Goal: Information Seeking & Learning: Learn about a topic

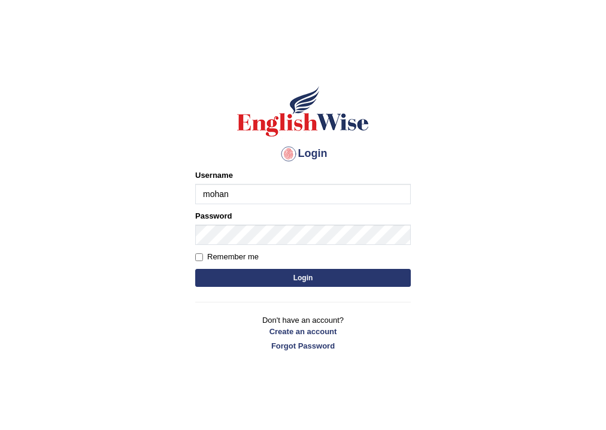
type input "mohansundaram_parramatta"
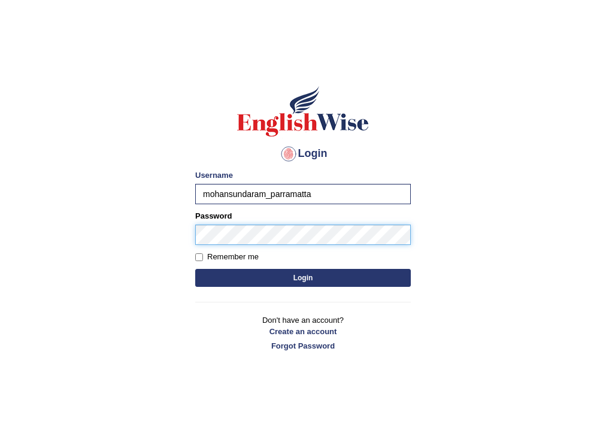
click at [195, 269] on button "Login" at bounding box center [302, 278] width 215 height 18
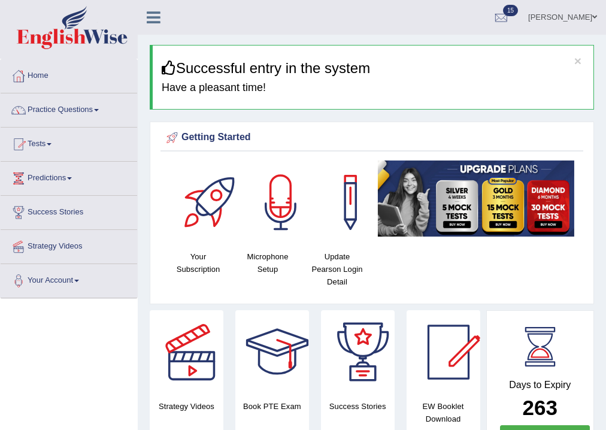
click at [75, 111] on link "Practice Questions" at bounding box center [69, 108] width 136 height 30
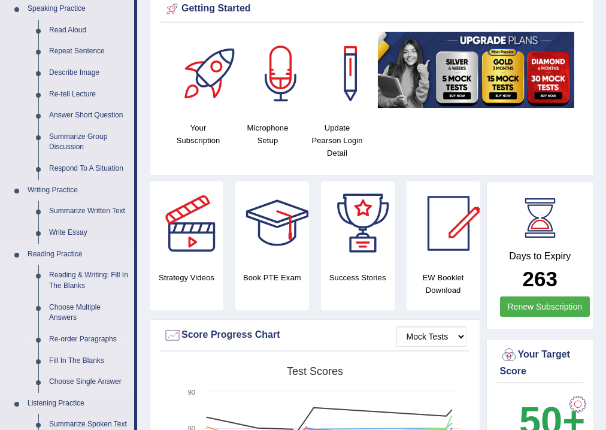
scroll to position [144, 0]
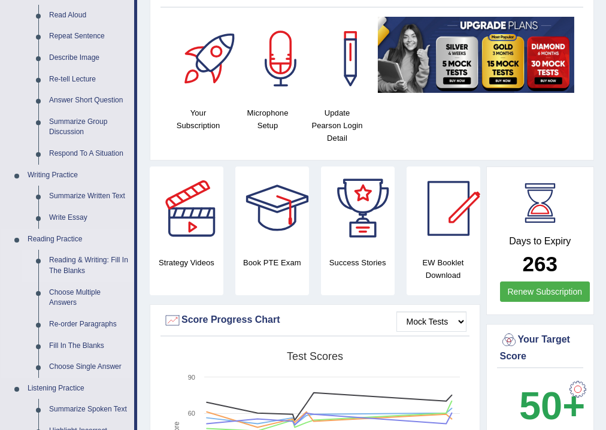
click at [75, 265] on link "Reading & Writing: Fill In The Blanks" at bounding box center [89, 266] width 90 height 32
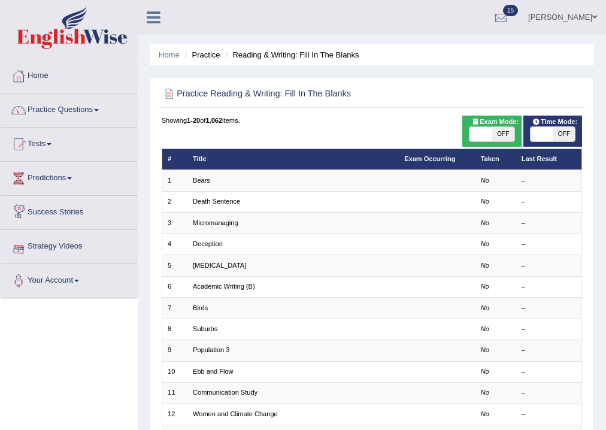
click at [485, 139] on span at bounding box center [480, 134] width 22 height 14
checkbox input "true"
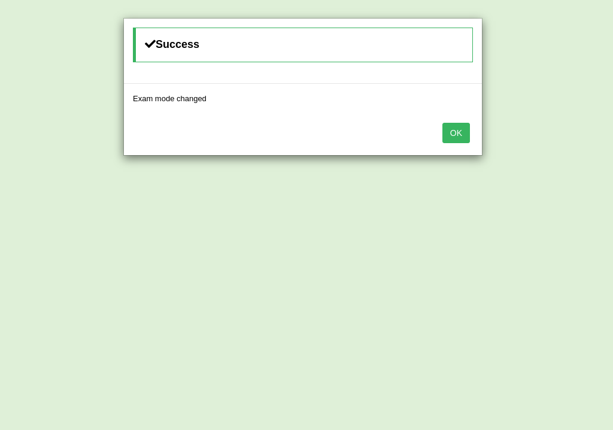
click at [465, 136] on button "OK" at bounding box center [456, 133] width 28 height 20
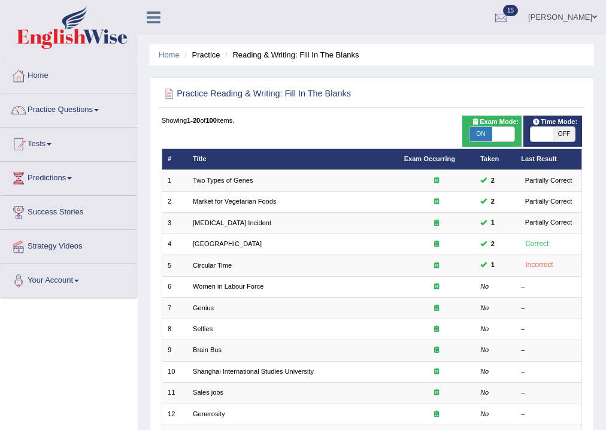
click at [547, 132] on span at bounding box center [541, 134] width 22 height 14
checkbox input "true"
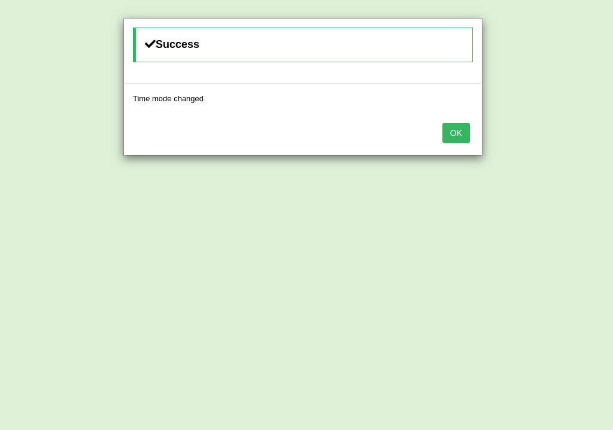
click at [461, 134] on button "OK" at bounding box center [456, 133] width 28 height 20
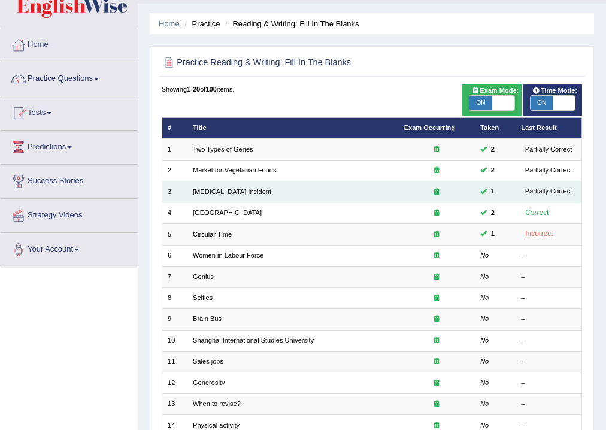
scroll to position [48, 0]
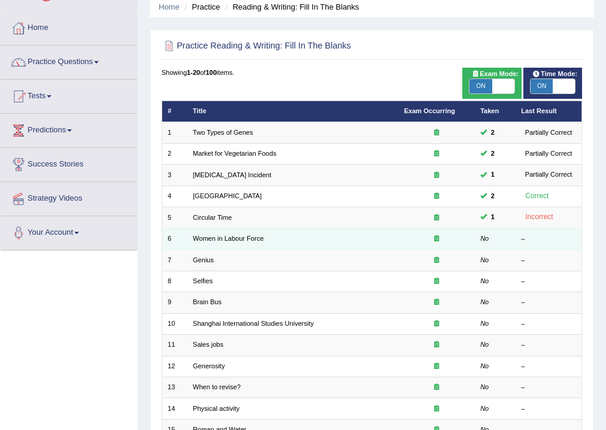
click at [215, 232] on td "Women in Labour Force" at bounding box center [292, 238] width 211 height 21
click at [215, 242] on link "Women in Labour Force" at bounding box center [228, 238] width 71 height 7
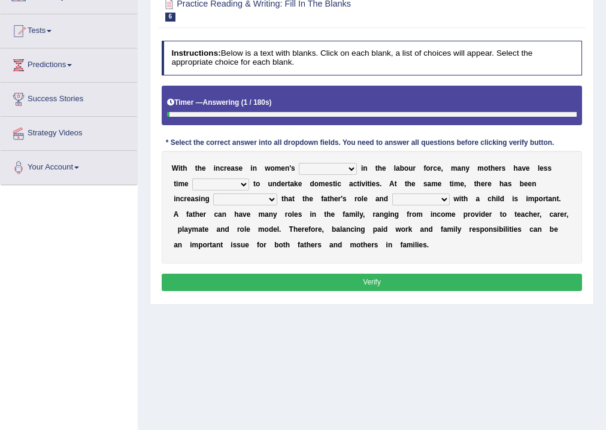
scroll to position [144, 0]
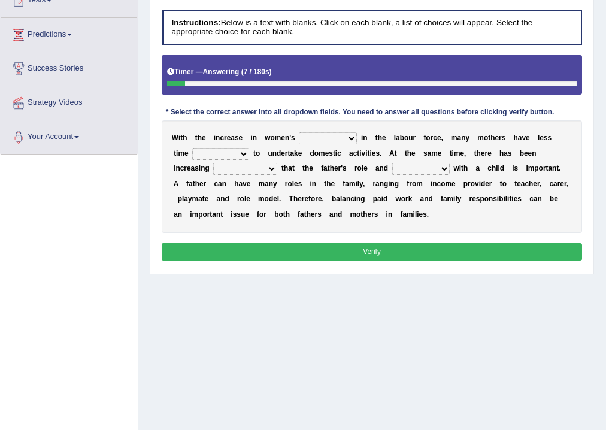
click at [351, 135] on select "attendance substitution participation definition" at bounding box center [328, 138] width 58 height 12
click at [299, 132] on select "attendance substitution participation definition" at bounding box center [328, 138] width 58 height 12
click at [350, 134] on select "attendance substitution participation definition" at bounding box center [328, 138] width 58 height 12
select select "participation"
click at [299, 132] on select "attendance substitution participation definition" at bounding box center [328, 138] width 58 height 12
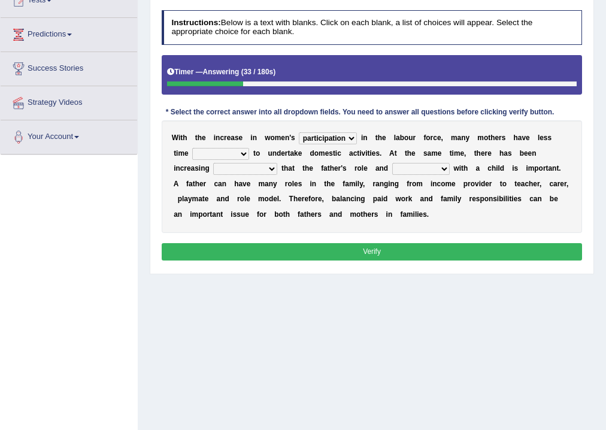
click at [242, 151] on select "available related consumable useful" at bounding box center [220, 154] width 57 height 12
select select "available"
click at [192, 148] on select "available related consumable useful" at bounding box center [220, 154] width 57 height 12
click at [269, 168] on select "recognition discrimination resolution recreation" at bounding box center [245, 169] width 64 height 12
select select "recognition"
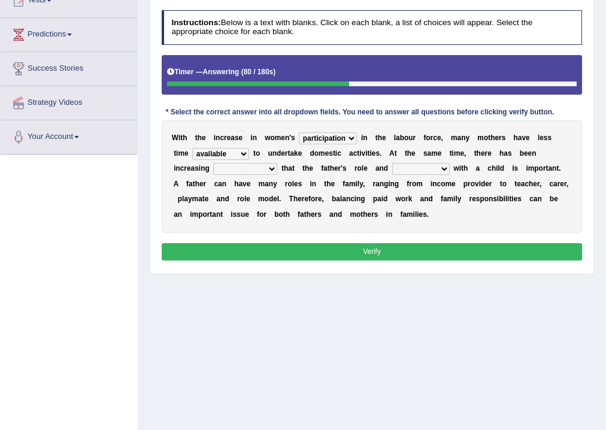
click at [213, 163] on select "recognition discrimination resolution recreation" at bounding box center [245, 169] width 64 height 12
click at [439, 170] on select "scholarship realtionship worship employment" at bounding box center [420, 169] width 57 height 12
select select "realtionship"
click at [392, 163] on select "scholarship realtionship worship employment" at bounding box center [420, 169] width 57 height 12
click at [418, 254] on button "Verify" at bounding box center [372, 251] width 421 height 17
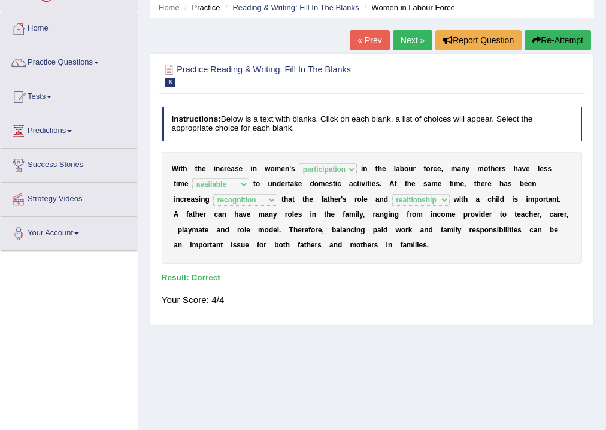
scroll to position [0, 0]
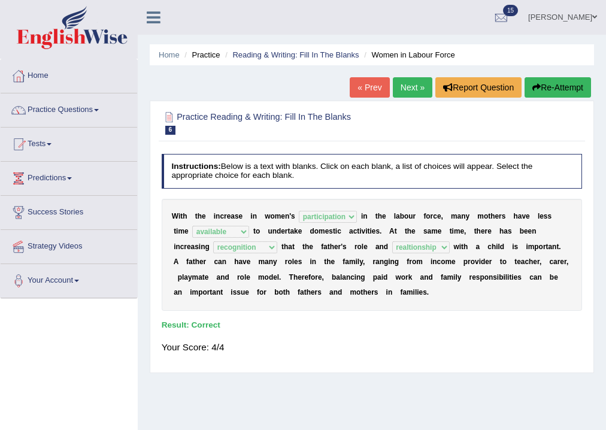
click at [415, 90] on link "Next »" at bounding box center [413, 87] width 40 height 20
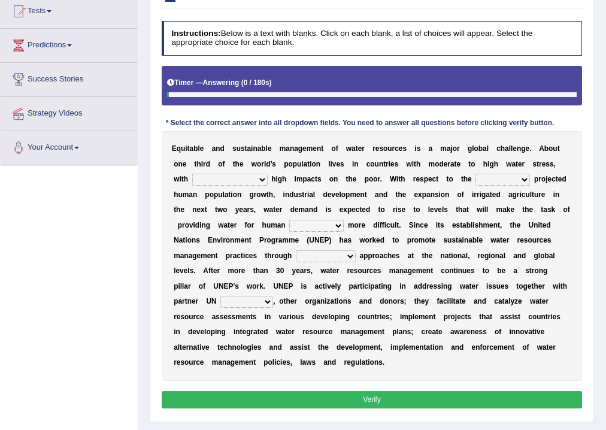
scroll to position [144, 0]
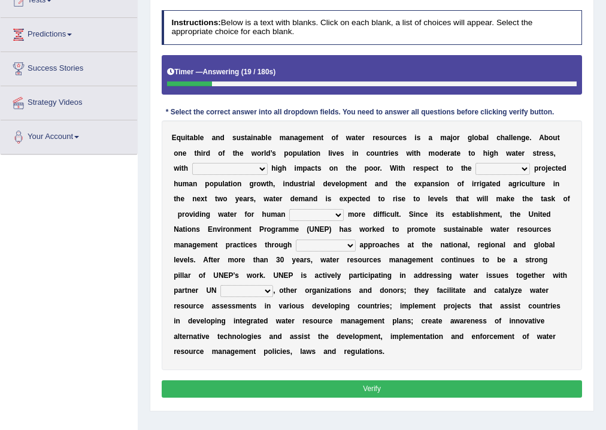
click at [255, 168] on select "proportionately disproportionaley largely evenly" at bounding box center [229, 169] width 75 height 12
select select "proportionately"
click at [192, 163] on select "proportionately disproportionaley largely evenly" at bounding box center [229, 169] width 75 height 12
click at [518, 167] on select "substitute reactionary sustenance current" at bounding box center [502, 169] width 54 height 12
select select "current"
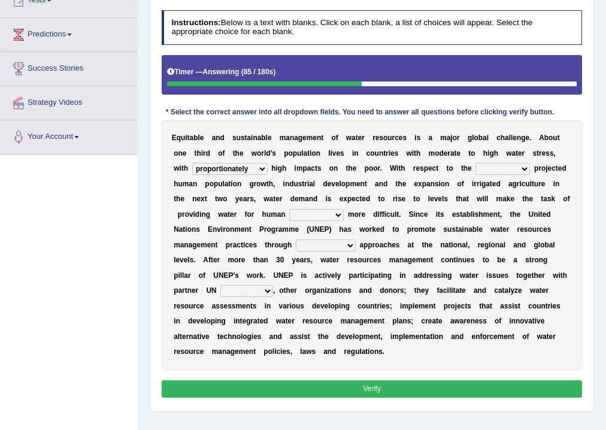
click at [475, 163] on select "substitute reactionary sustenance current" at bounding box center [502, 169] width 54 height 12
click at [520, 170] on select "substitute reactionary sustenance current" at bounding box center [502, 169] width 54 height 12
click at [475, 163] on select "substitute reactionary sustenance current" at bounding box center [502, 169] width 54 height 12
click at [338, 214] on select "sustenance substitute substance sustainable" at bounding box center [316, 215] width 54 height 12
click at [289, 209] on select "sustenance substitute substance sustainable" at bounding box center [316, 215] width 54 height 12
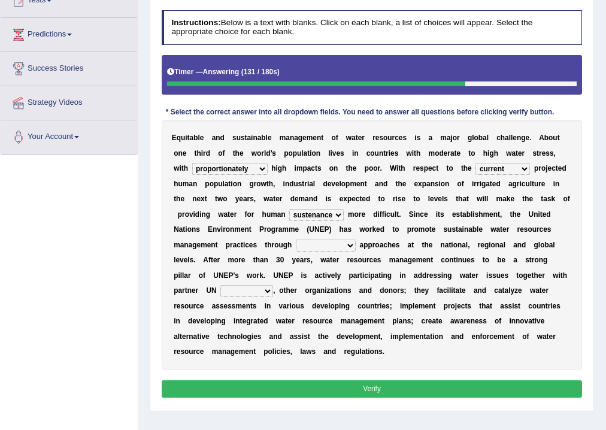
click at [333, 213] on select "sustenance substitute substance sustainable" at bounding box center [316, 215] width 54 height 12
click at [289, 209] on select "sustenance substitute substance sustainable" at bounding box center [316, 215] width 54 height 12
click at [350, 245] on select "opration cooperating collaborative collaborating" at bounding box center [326, 245] width 60 height 12
click at [338, 213] on select "sustenance substitute substance sustainable" at bounding box center [316, 215] width 54 height 12
select select "sustainable"
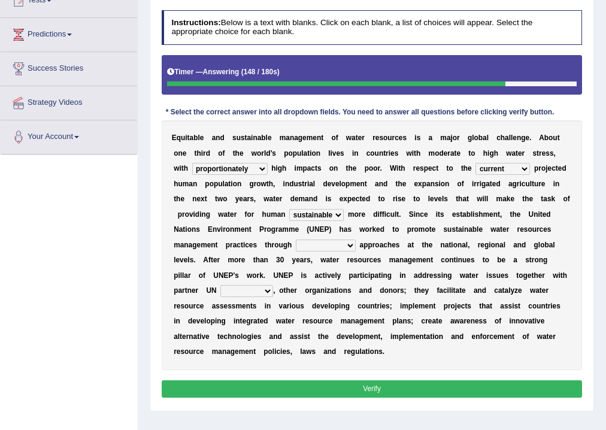
click at [289, 209] on select "sustenance substitute substance sustainable" at bounding box center [316, 215] width 54 height 12
click at [345, 247] on select "opration cooperating collaborative collaborating" at bounding box center [326, 245] width 60 height 12
select select "collaborative"
click at [296, 239] on select "opration cooperating collaborative collaborating" at bounding box center [326, 245] width 60 height 12
click at [266, 289] on select "sectors agencies factors segements" at bounding box center [246, 291] width 53 height 12
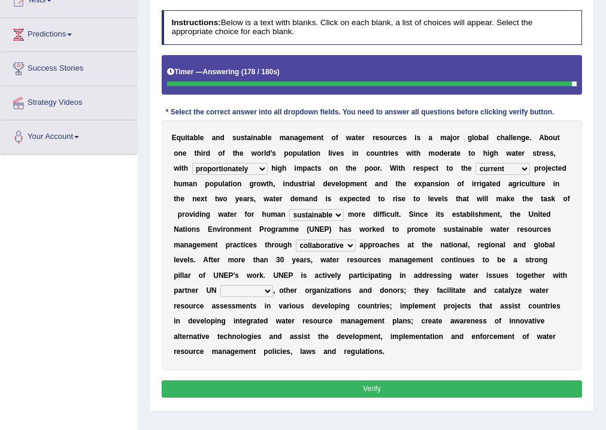
select select "sectors"
click at [220, 285] on select "sectors agencies factors segements" at bounding box center [246, 291] width 53 height 12
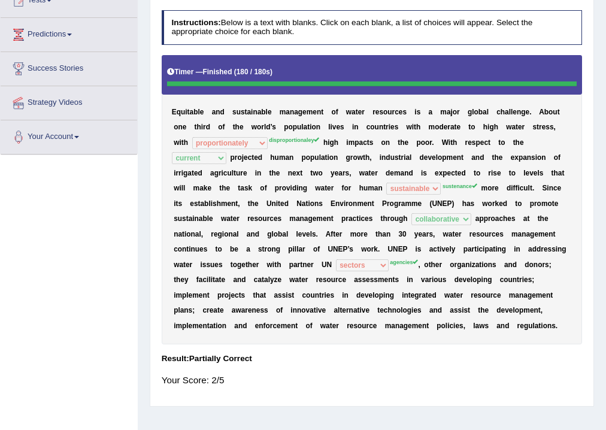
scroll to position [0, 0]
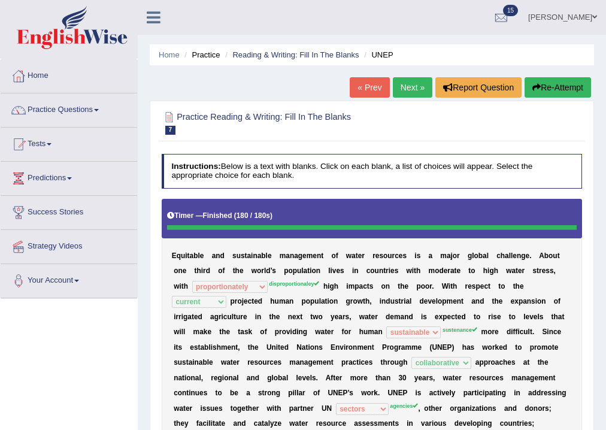
click at [406, 89] on link "Next »" at bounding box center [413, 87] width 40 height 20
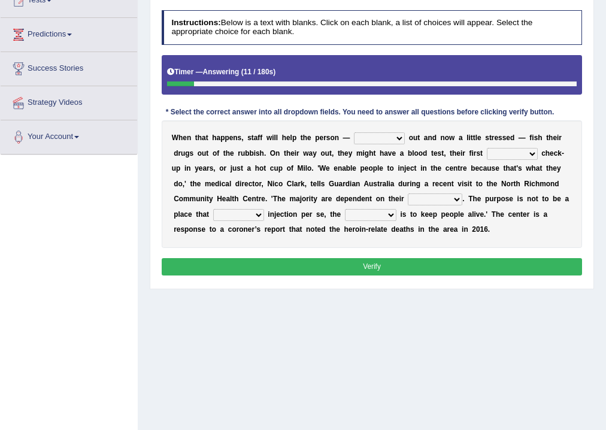
click at [402, 138] on select "stunned strung strong stung" at bounding box center [379, 138] width 51 height 12
select select "stunned"
click at [354, 132] on select "stunned strung strong stung" at bounding box center [379, 138] width 51 height 12
click at [519, 151] on select "academic dental relative indirect" at bounding box center [512, 154] width 51 height 12
click at [554, 212] on div "W h e n t h a t h a p p e n s , s t a f f w i l l h e l p t h e p e r s o n — s…" at bounding box center [372, 184] width 421 height 128
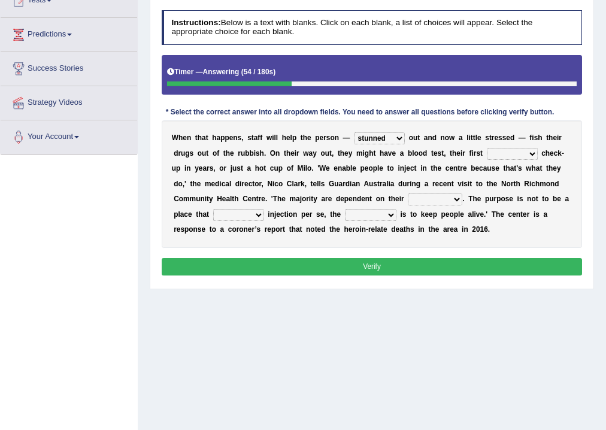
click at [531, 153] on select "academic dental relative indirect" at bounding box center [512, 154] width 51 height 12
click at [487, 148] on select "academic dental relative indirect" at bounding box center [512, 154] width 51 height 12
click at [530, 155] on select "academic dental relative indirect" at bounding box center [512, 154] width 51 height 12
select select "relative"
click at [487, 148] on select "academic dental relative indirect" at bounding box center [512, 154] width 51 height 12
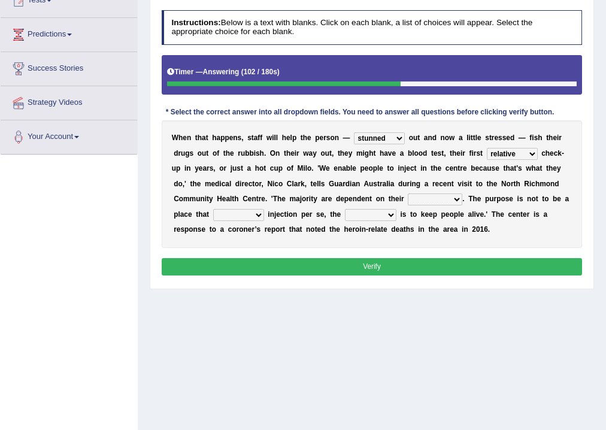
click at [456, 200] on select "incomes concerns substances minds" at bounding box center [435, 199] width 54 height 12
select select "incomes"
click at [408, 193] on select "incomes concerns substances minds" at bounding box center [435, 199] width 54 height 12
click at [256, 213] on select "patronizes disallows funds facilitates" at bounding box center [238, 215] width 51 height 12
select select "facilitates"
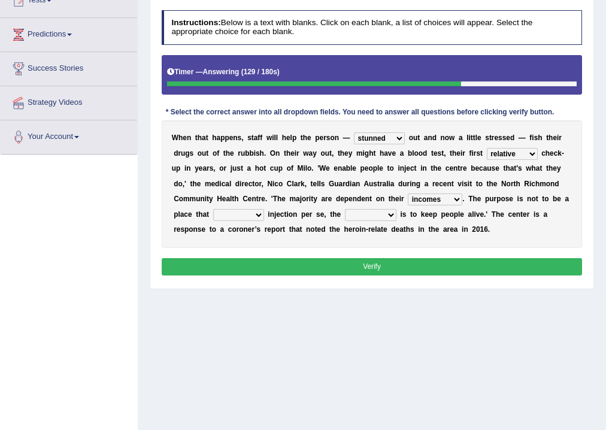
click at [213, 209] on select "patronizes disallows funds facilitates" at bounding box center [238, 215] width 51 height 12
click at [384, 211] on select "reciprocity risk effect purpose" at bounding box center [370, 215] width 51 height 12
select select "purpose"
click at [345, 209] on select "reciprocity risk effect purpose" at bounding box center [370, 215] width 51 height 12
click at [256, 217] on select "patronizes disallows funds facilitates" at bounding box center [238, 215] width 51 height 12
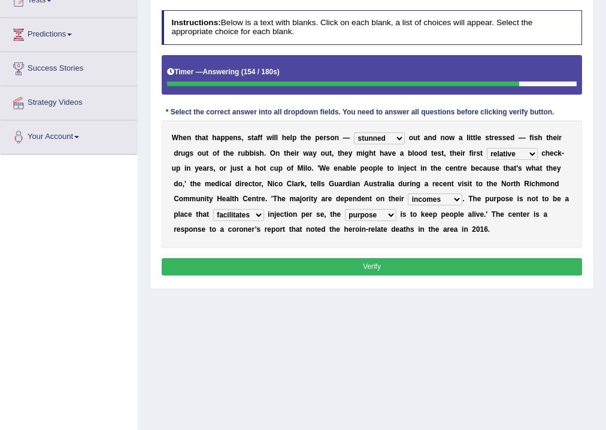
select select "patronizes"
click at [213, 209] on select "patronizes disallows funds facilitates" at bounding box center [238, 215] width 51 height 12
click at [245, 261] on button "Verify" at bounding box center [372, 266] width 421 height 17
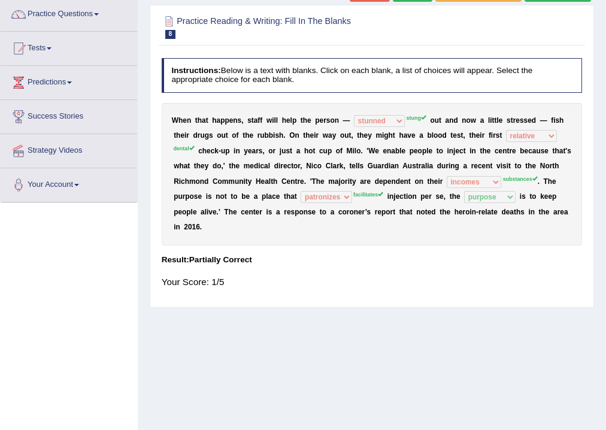
scroll to position [48, 0]
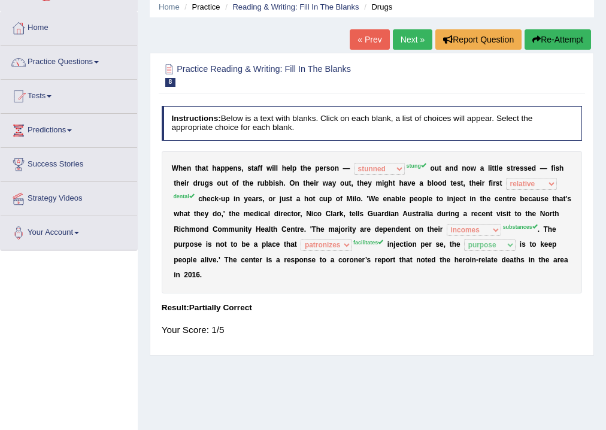
click at [405, 43] on link "Next »" at bounding box center [413, 39] width 40 height 20
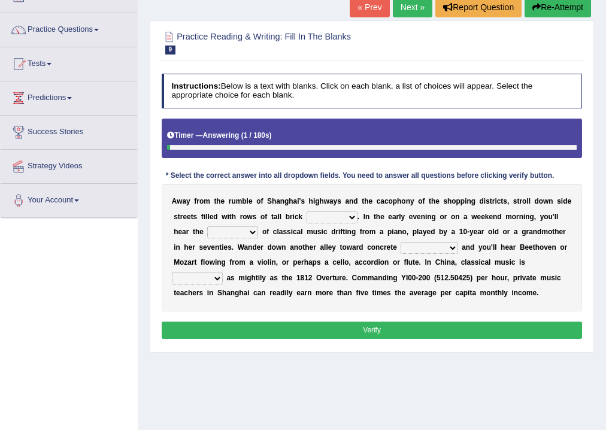
scroll to position [96, 0]
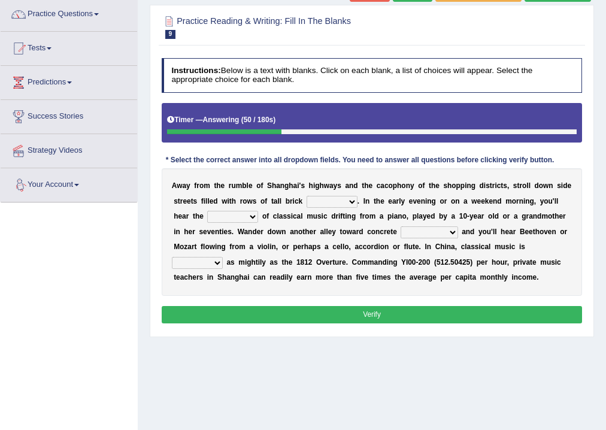
click at [350, 204] on select "rooms piles huts houses" at bounding box center [331, 202] width 51 height 12
select select "houses"
click at [306, 196] on select "rooms piles huts houses" at bounding box center [331, 202] width 51 height 12
click at [354, 202] on select "rooms piles huts houses" at bounding box center [331, 202] width 51 height 12
click at [306, 196] on select "rooms piles huts houses" at bounding box center [331, 202] width 51 height 12
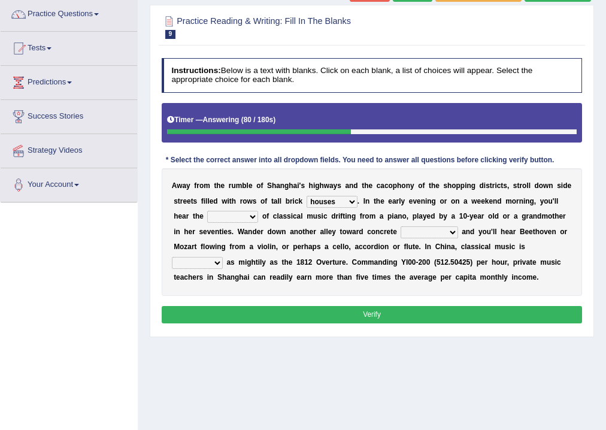
click at [254, 220] on select "impact sound effect noise" at bounding box center [232, 217] width 51 height 12
select select "sound"
click at [207, 211] on select "impact sound effect noise" at bounding box center [232, 217] width 51 height 12
click at [452, 232] on select "skyscrapers craters museums courts" at bounding box center [428, 232] width 57 height 12
click at [488, 297] on div "Instructions: Below is a text with blanks. Click on each blank, a list of choic…" at bounding box center [372, 192] width 426 height 278
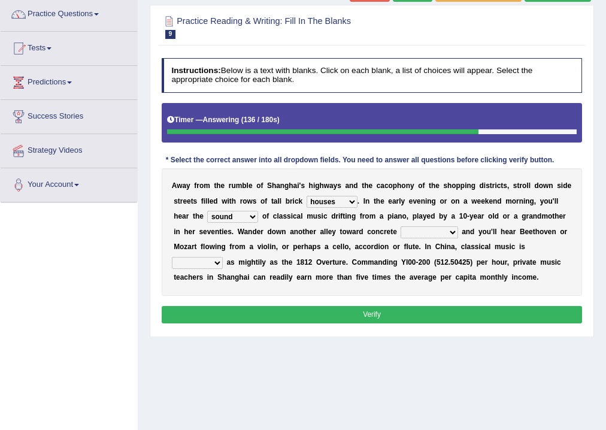
click at [212, 261] on select "looming bluffing changing booming" at bounding box center [197, 263] width 51 height 12
select select "booming"
click at [172, 257] on select "looming bluffing changing booming" at bounding box center [197, 263] width 51 height 12
click at [444, 232] on select "skyscrapers craters museums courts" at bounding box center [428, 232] width 57 height 12
select select "skyscrapers"
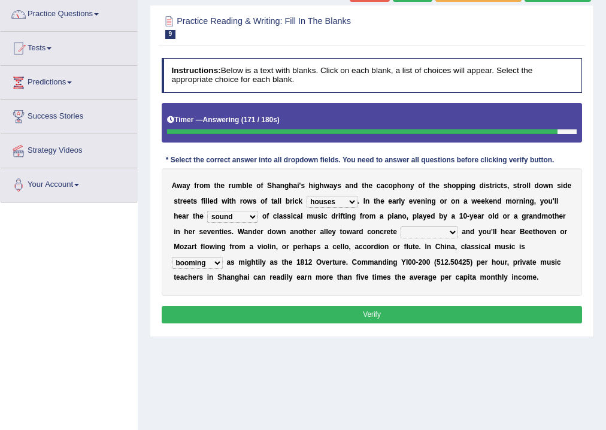
click at [400, 226] on select "skyscrapers craters museums courts" at bounding box center [428, 232] width 57 height 12
click at [409, 317] on button "Verify" at bounding box center [372, 314] width 421 height 17
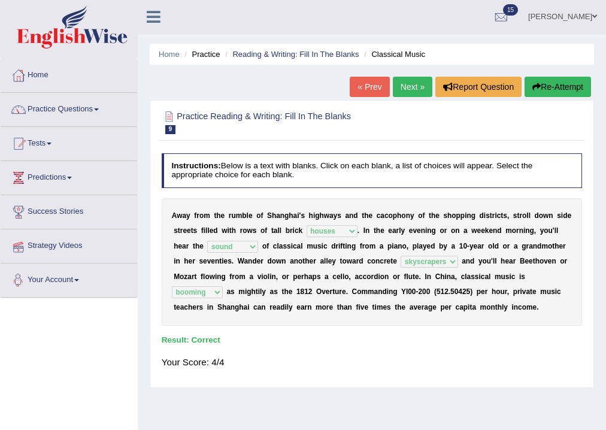
scroll to position [0, 0]
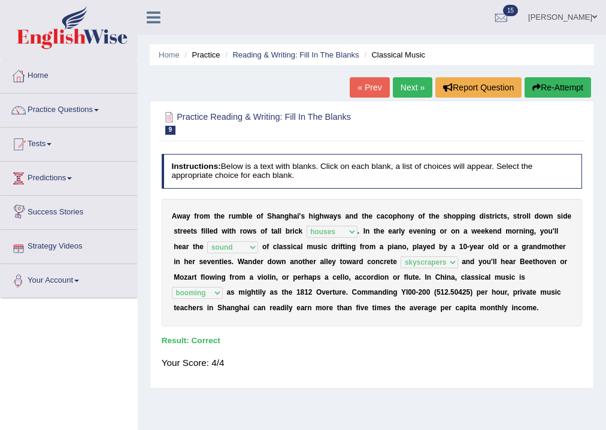
click at [417, 80] on link "Next »" at bounding box center [413, 87] width 40 height 20
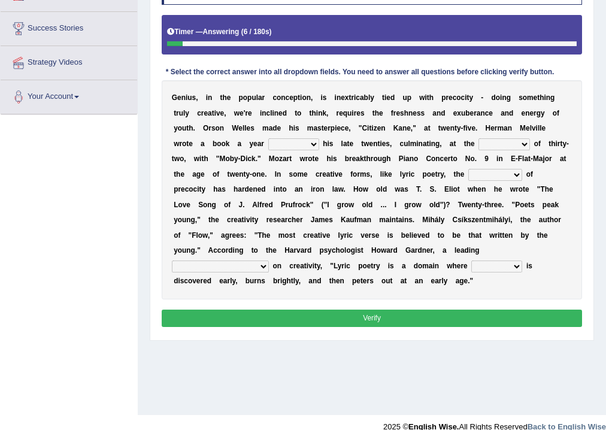
scroll to position [199, 0]
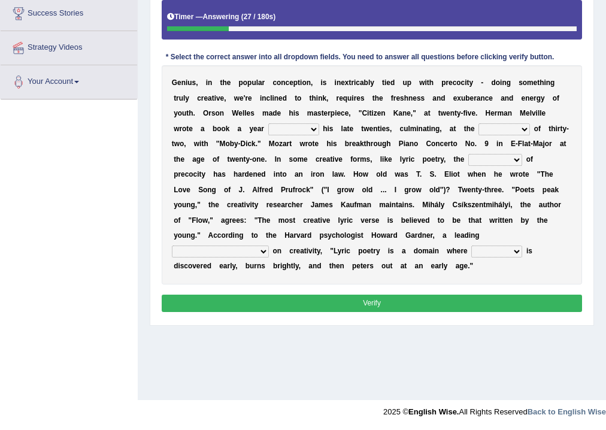
click at [313, 127] on select "on without through over" at bounding box center [293, 129] width 51 height 12
select select "on"
click at [268, 123] on select "on without through over" at bounding box center [293, 129] width 51 height 12
click at [521, 128] on select "proportion rate age cost" at bounding box center [503, 129] width 51 height 12
select select "age"
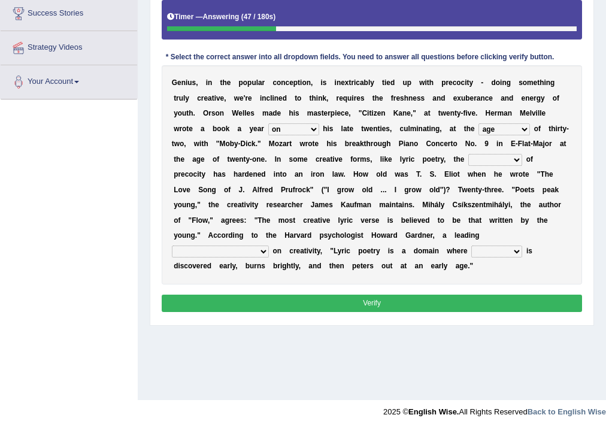
click at [478, 123] on select "proportion rate age cost" at bounding box center [503, 129] width 51 height 12
click at [515, 159] on select "junction importance structure inferiority" at bounding box center [495, 160] width 54 height 12
select select "structure"
click at [468, 154] on select "junction importance structure inferiority" at bounding box center [495, 160] width 54 height 12
click at [506, 156] on select "junction importance structure inferiority" at bounding box center [495, 160] width 54 height 12
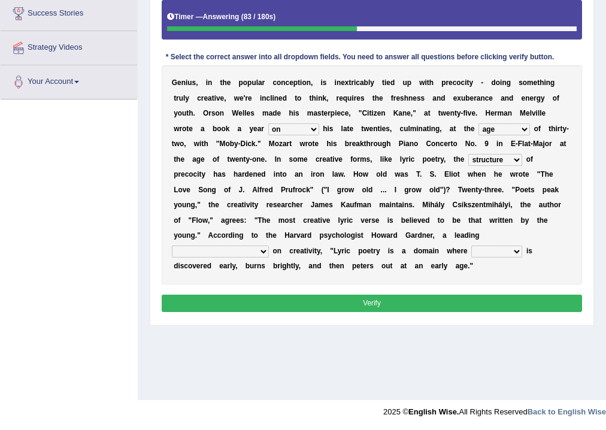
click at [505, 157] on select "junction importance structure inferiority" at bounding box center [495, 160] width 54 height 12
click at [269, 245] on select "master supremacy authority [DEMOGRAPHIC_DATA]" at bounding box center [220, 251] width 97 height 12
select select "master"
click at [269, 245] on select "master supremacy authority [DEMOGRAPHIC_DATA]" at bounding box center [220, 251] width 97 height 12
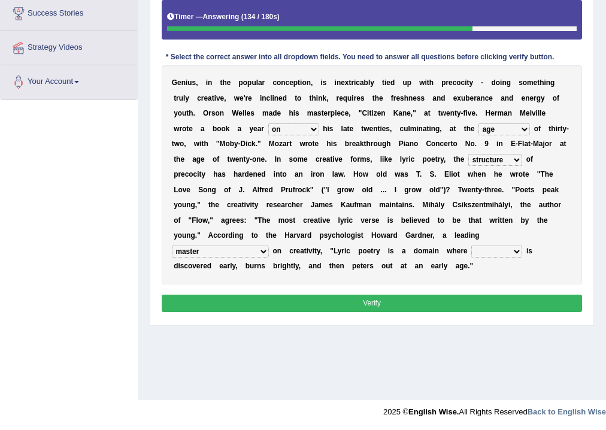
click at [269, 245] on select "master supremacy authority [DEMOGRAPHIC_DATA]" at bounding box center [220, 251] width 97 height 12
click at [471, 251] on select "fire derk offender talent" at bounding box center [496, 251] width 51 height 12
select select "fire"
click at [471, 245] on select "fire derk offender talent" at bounding box center [496, 251] width 51 height 12
click at [351, 305] on button "Verify" at bounding box center [372, 303] width 421 height 17
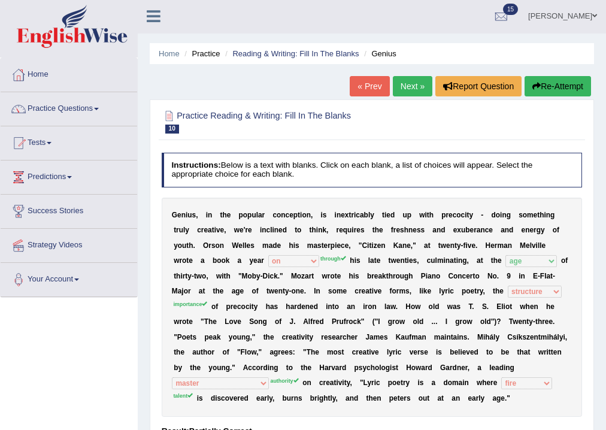
scroll to position [0, 0]
